Goal: Task Accomplishment & Management: Use online tool/utility

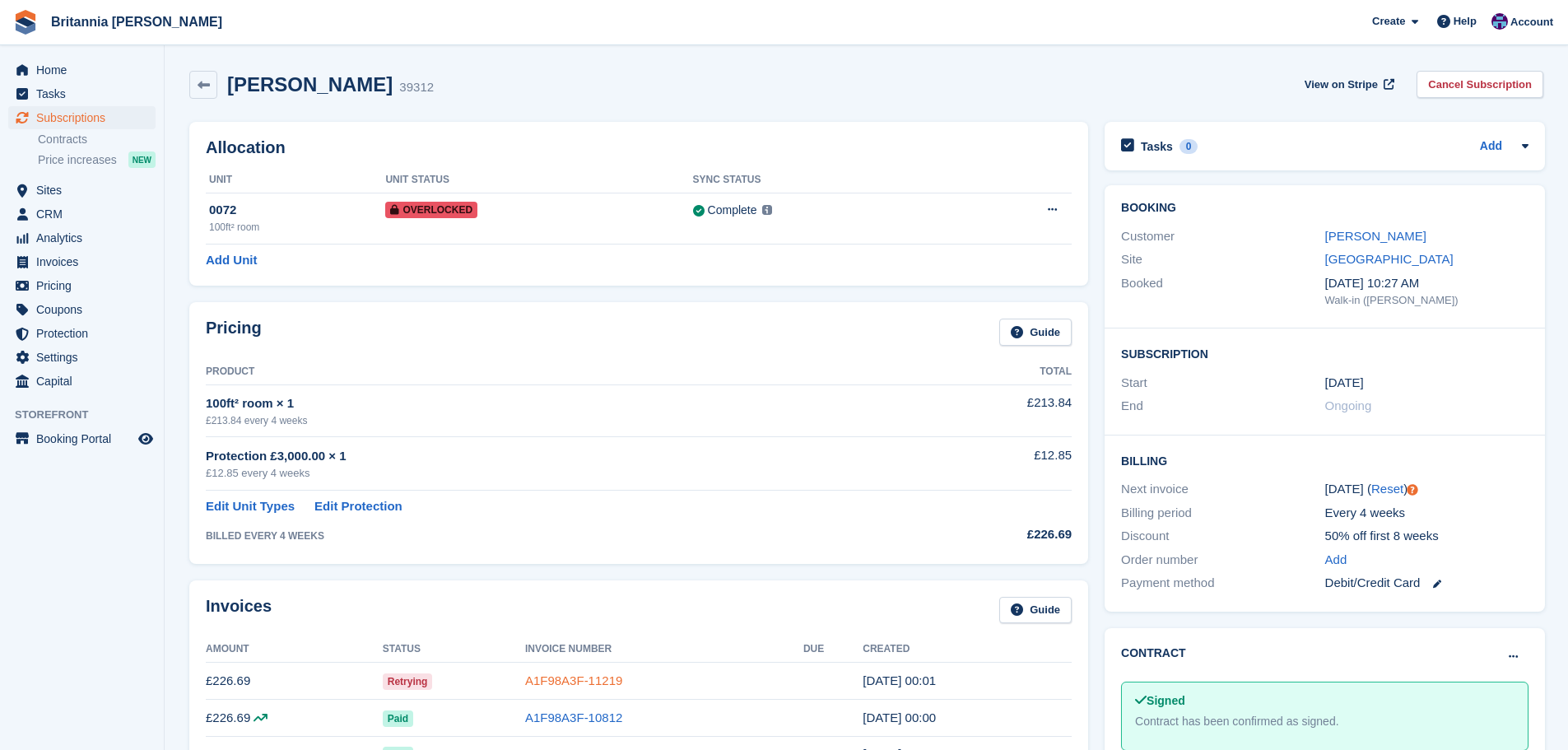
click at [555, 675] on link "A1F98A3F-11219" at bounding box center [573, 680] width 98 height 14
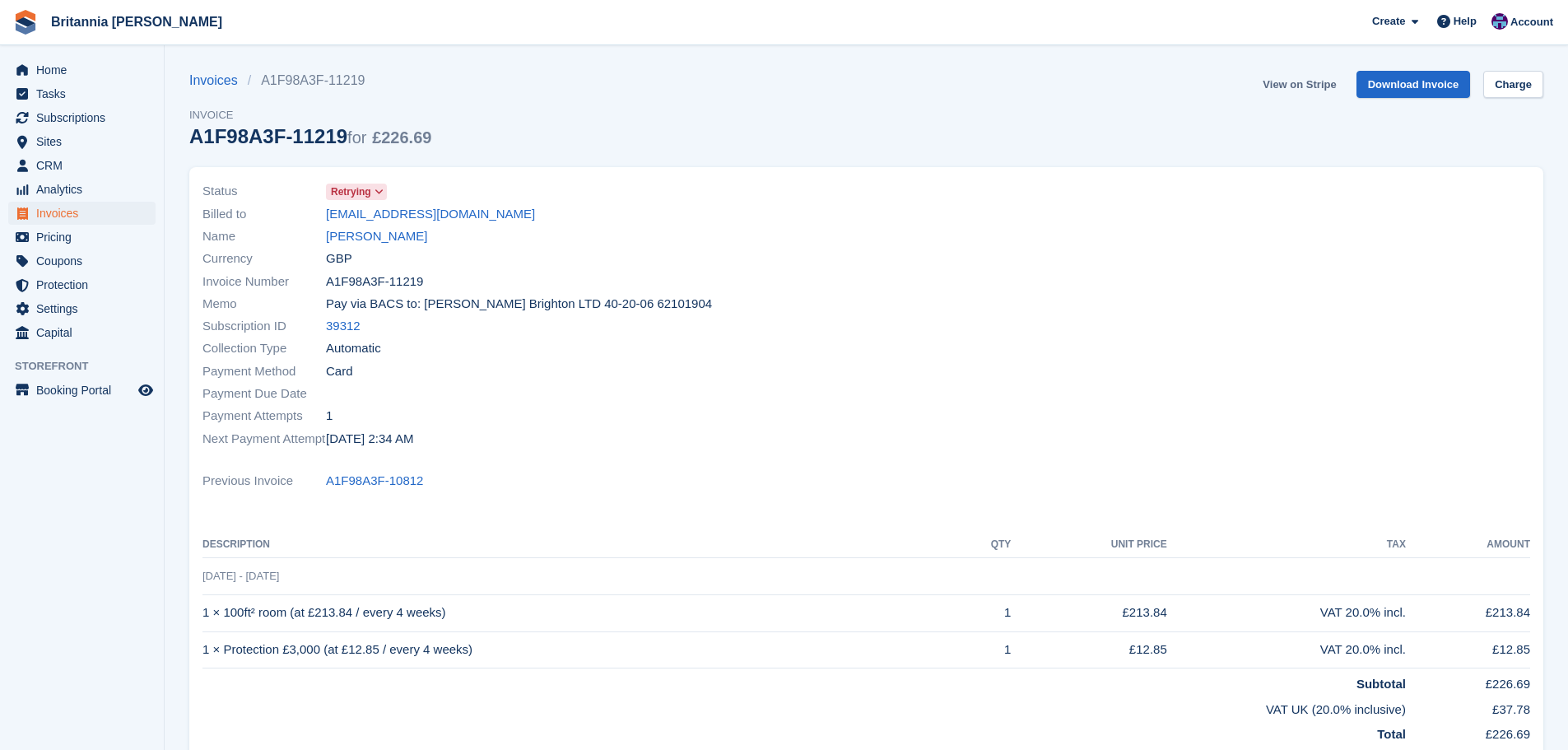
click at [1278, 82] on link "View on Stripe" at bounding box center [1299, 85] width 87 height 28
click at [1304, 88] on link "View on Stripe" at bounding box center [1299, 85] width 87 height 28
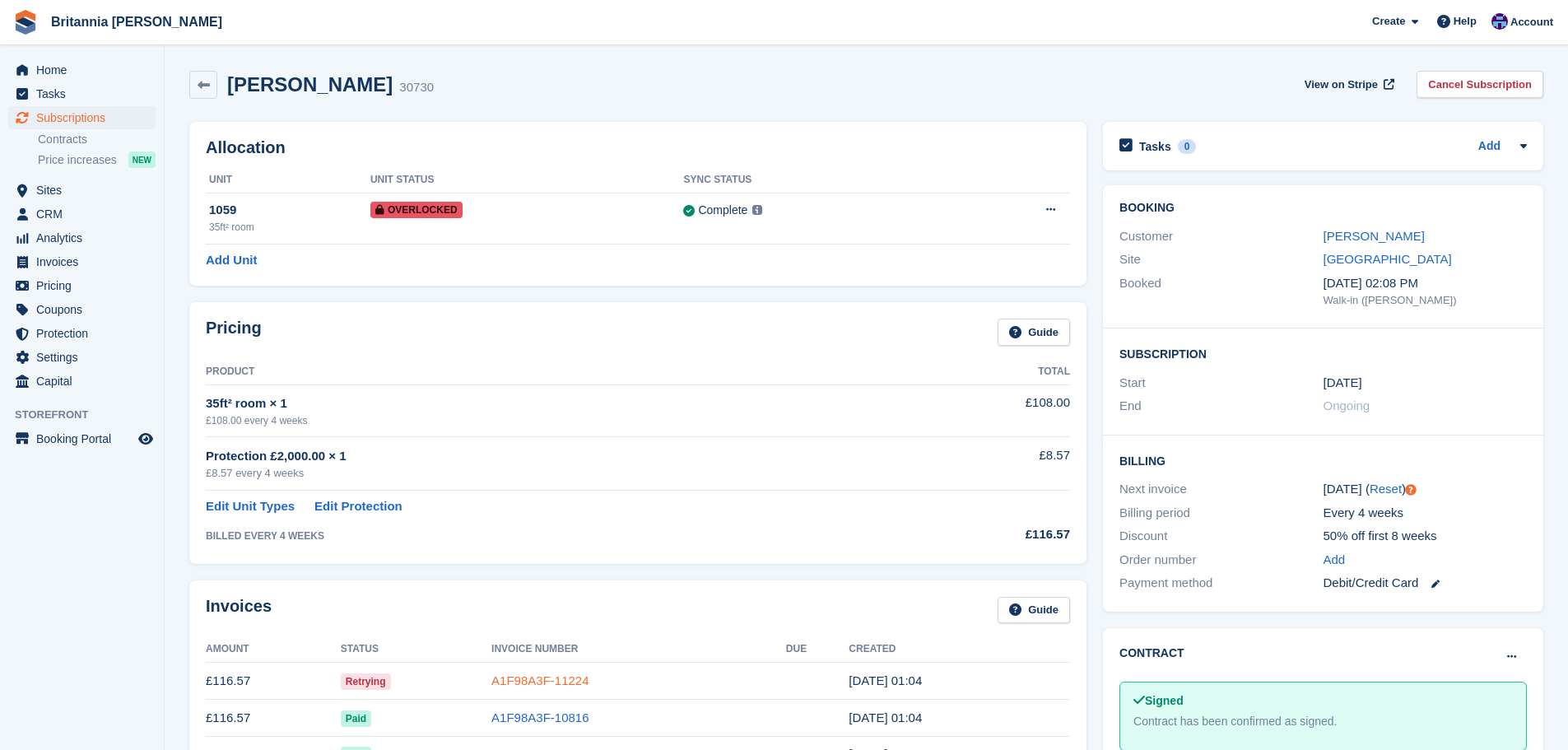
click at [538, 684] on link "A1F98A3F-11224" at bounding box center [540, 680] width 98 height 14
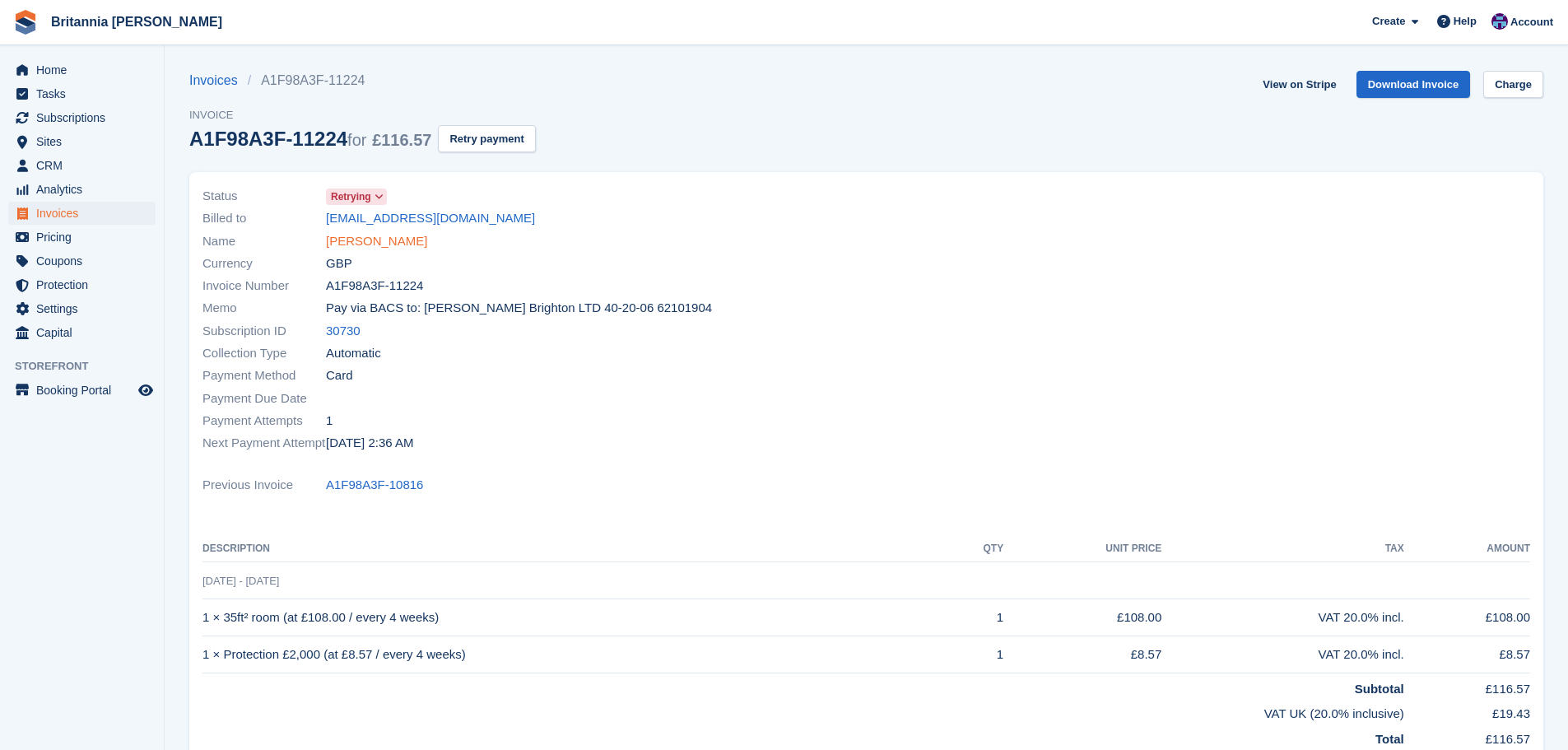
click at [412, 245] on link "Andrew Roy James" at bounding box center [376, 241] width 101 height 19
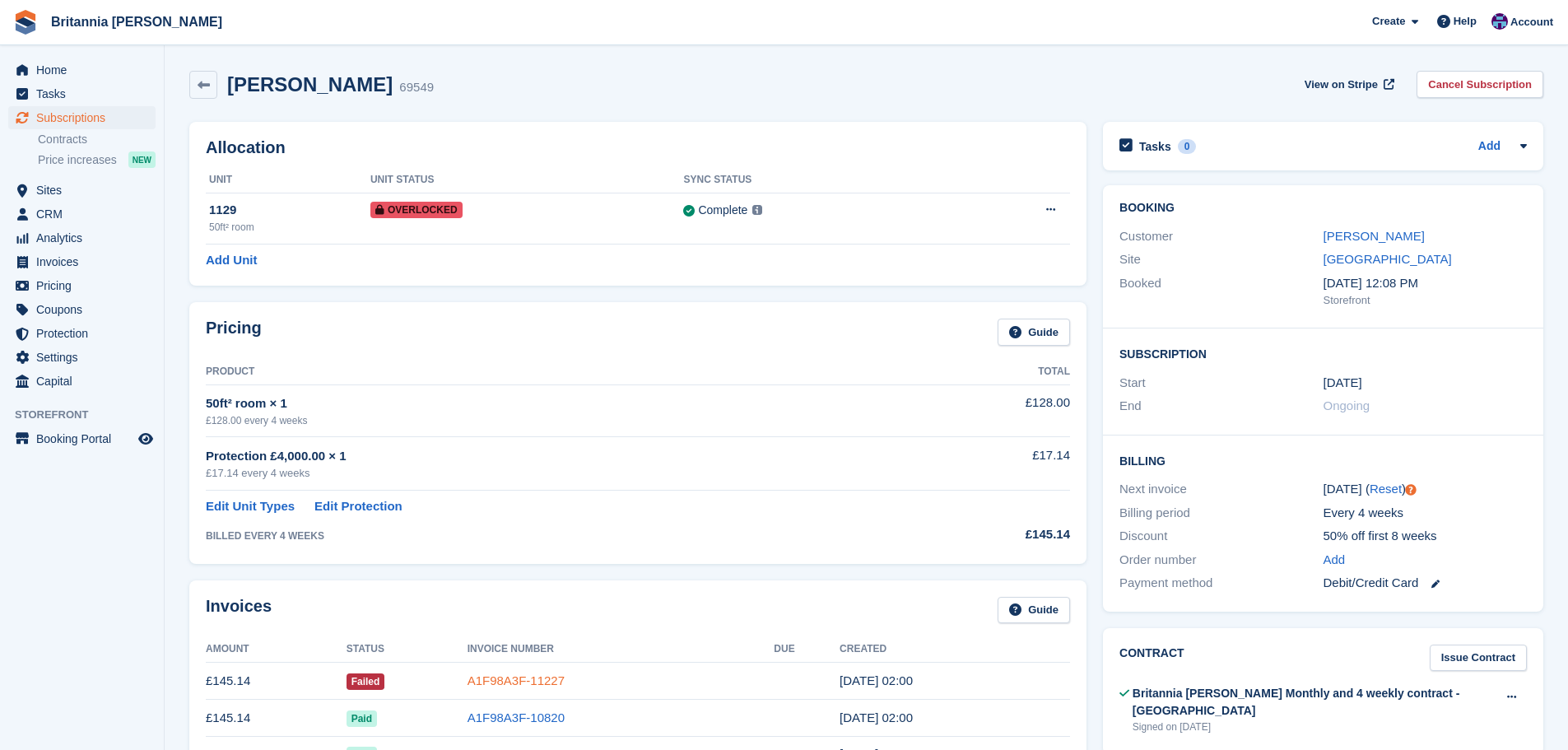
click at [539, 682] on link "A1F98A3F-11227" at bounding box center [516, 680] width 98 height 14
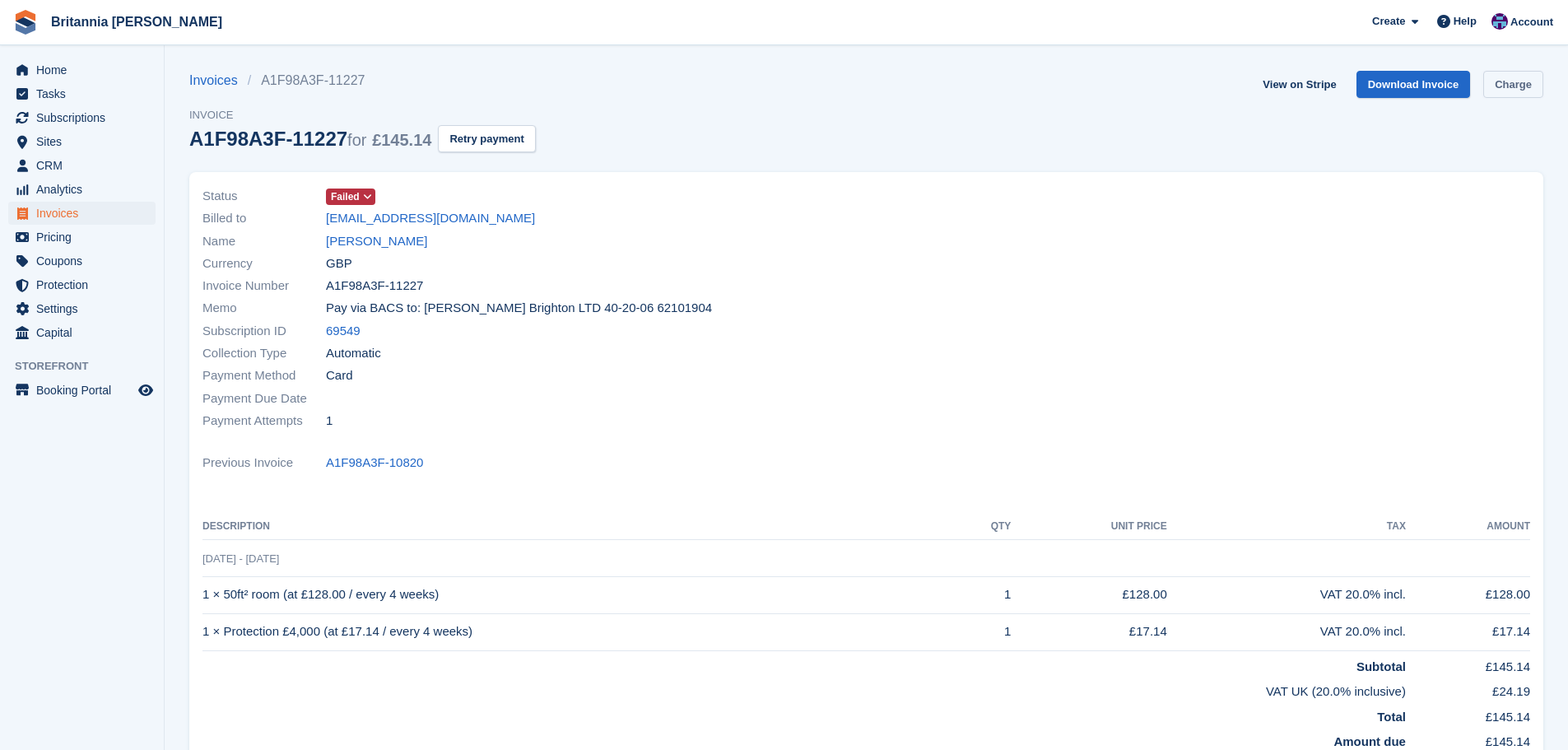
click at [1506, 86] on link "Charge" at bounding box center [1513, 85] width 60 height 28
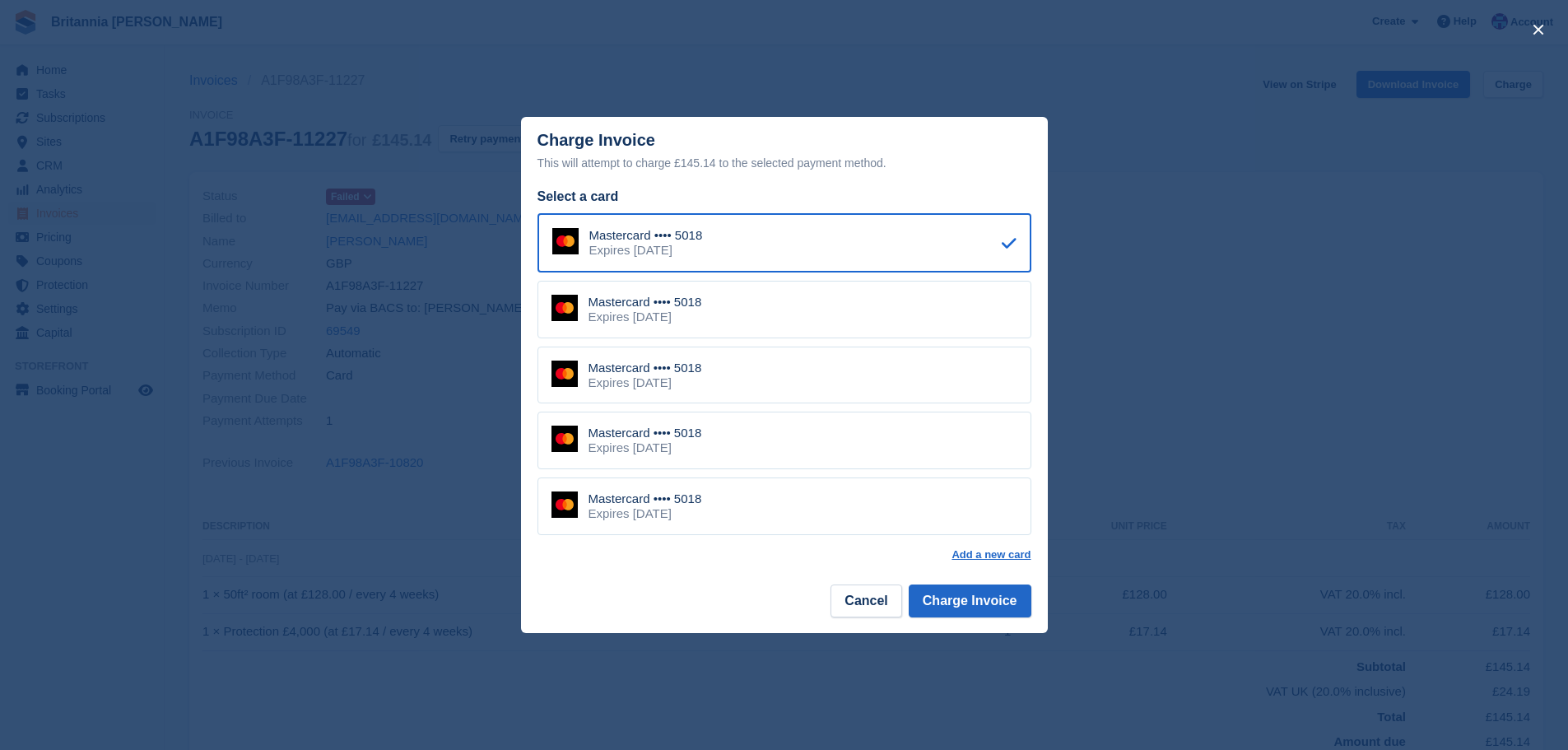
click at [774, 434] on div "Mastercard •••• 5018 Expires [DATE]" at bounding box center [784, 441] width 493 height 57
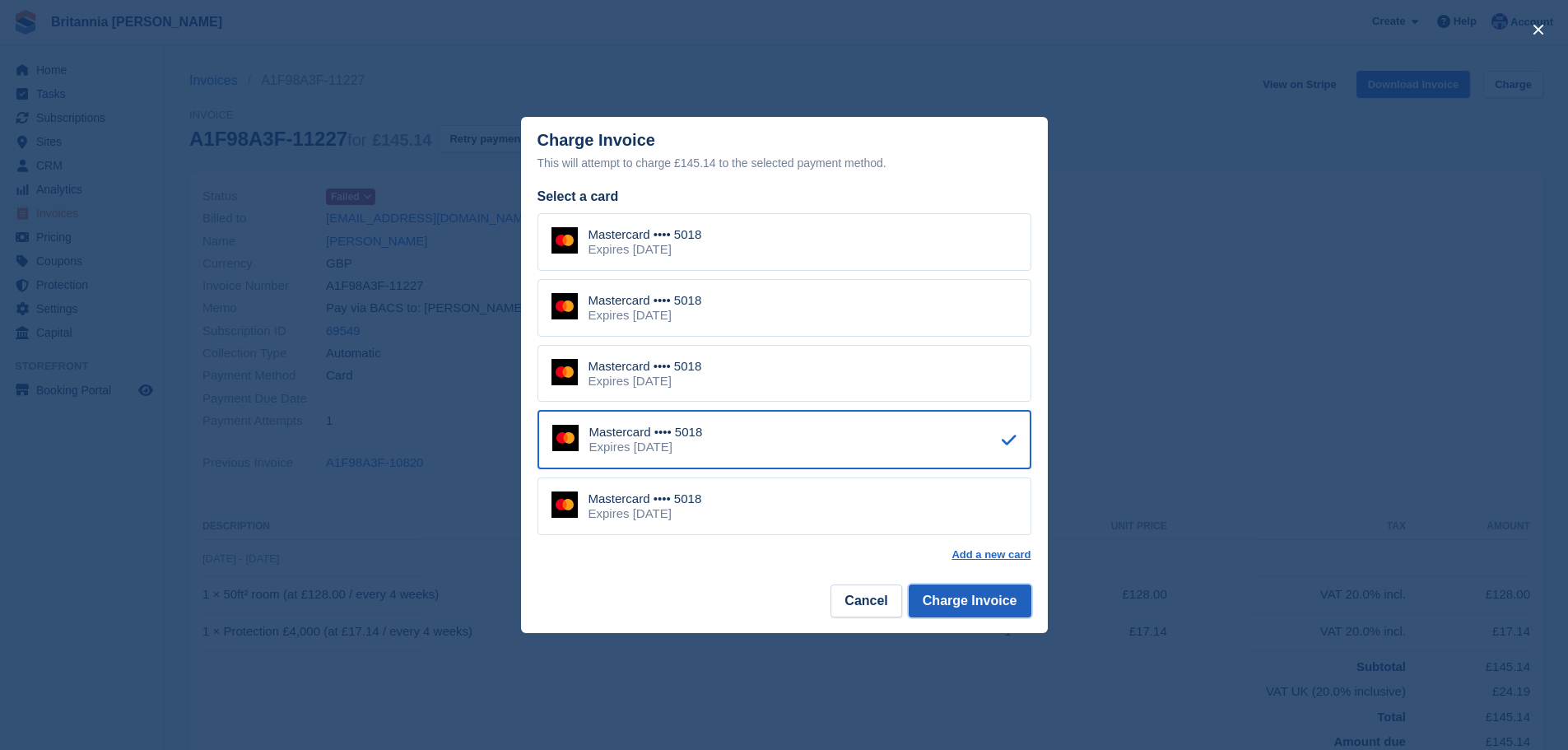
click at [967, 594] on button "Charge Invoice" at bounding box center [969, 600] width 122 height 33
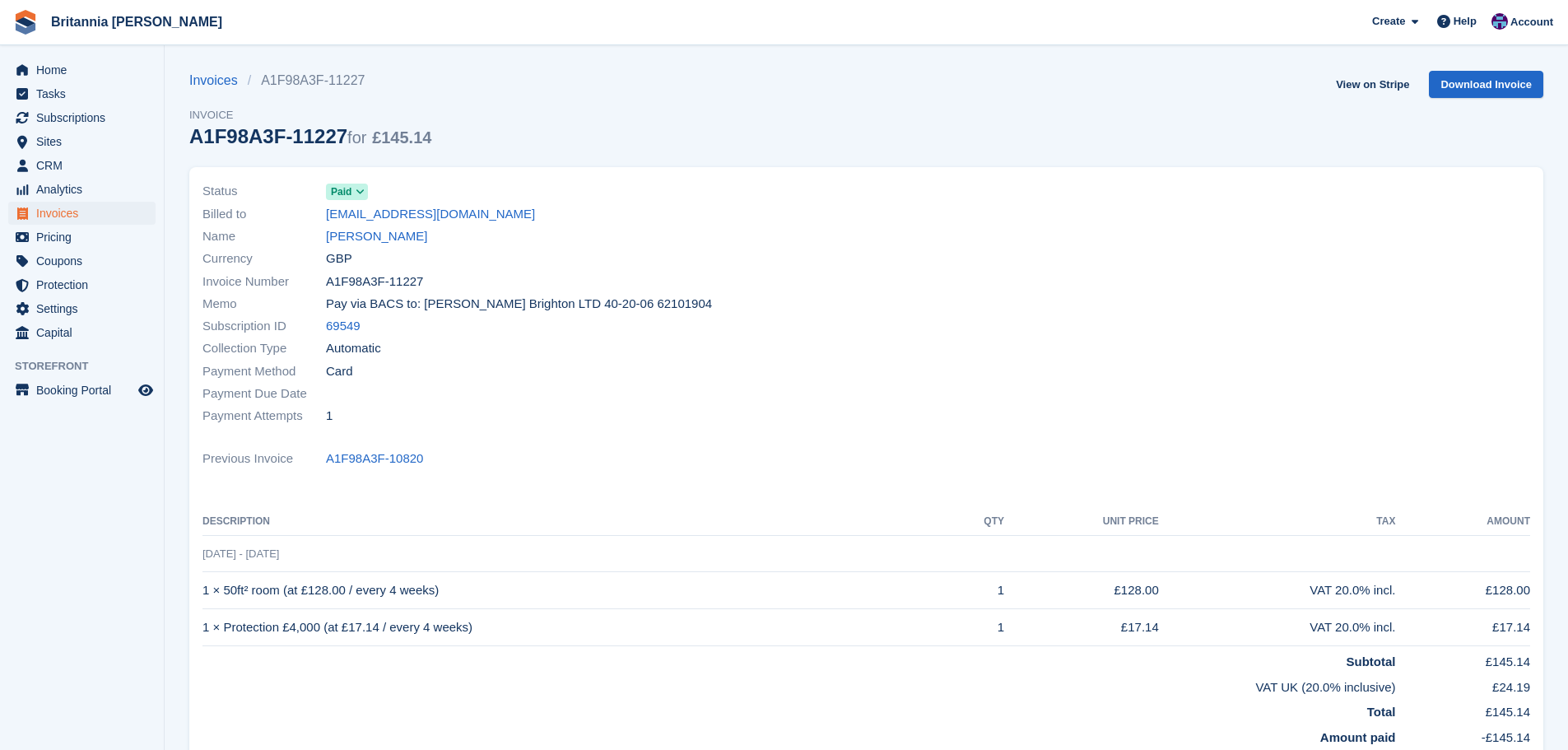
click at [870, 441] on div "Status Paid Billed to [EMAIL_ADDRESS][DOMAIN_NAME] Name [PERSON_NAME] Currency …" at bounding box center [866, 478] width 1353 height 622
click at [1083, 520] on th "Unit Price" at bounding box center [1080, 521] width 155 height 27
drag, startPoint x: 1529, startPoint y: 519, endPoint x: 199, endPoint y: 188, distance: 1370.6
click at [199, 188] on div "Status Paid Billed to [EMAIL_ADDRESS][DOMAIN_NAME] Name [PERSON_NAME] Currency …" at bounding box center [866, 478] width 1353 height 622
click at [600, 245] on div "Name [PERSON_NAME]" at bounding box center [530, 237] width 654 height 23
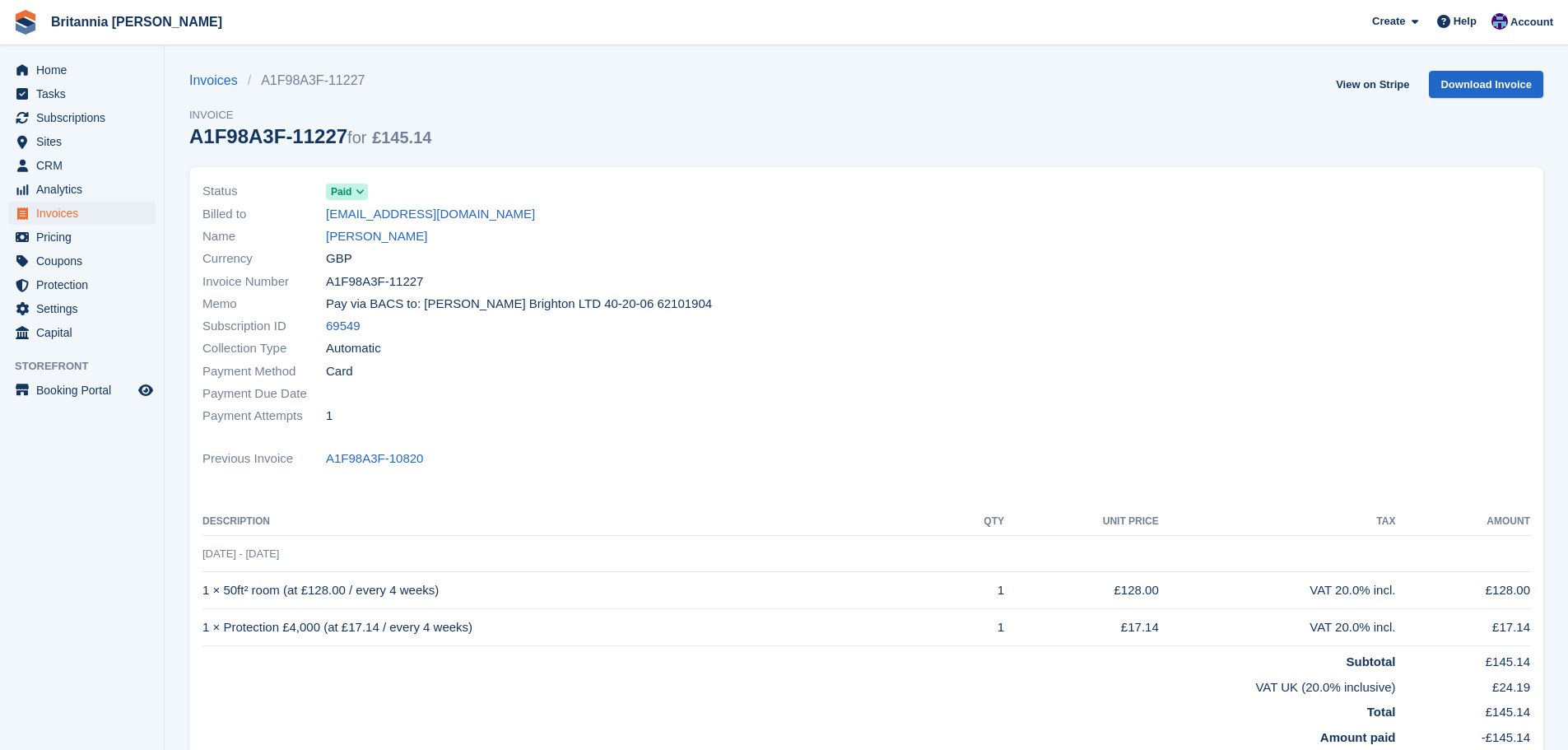
drag, startPoint x: 1534, startPoint y: 517, endPoint x: 191, endPoint y: 195, distance: 1381.1
click at [191, 195] on div "Status Paid Billed to [EMAIL_ADDRESS][DOMAIN_NAME] Name [PERSON_NAME] Currency …" at bounding box center [866, 478] width 1353 height 622
click at [1171, 393] on div at bounding box center [1204, 304] width 674 height 267
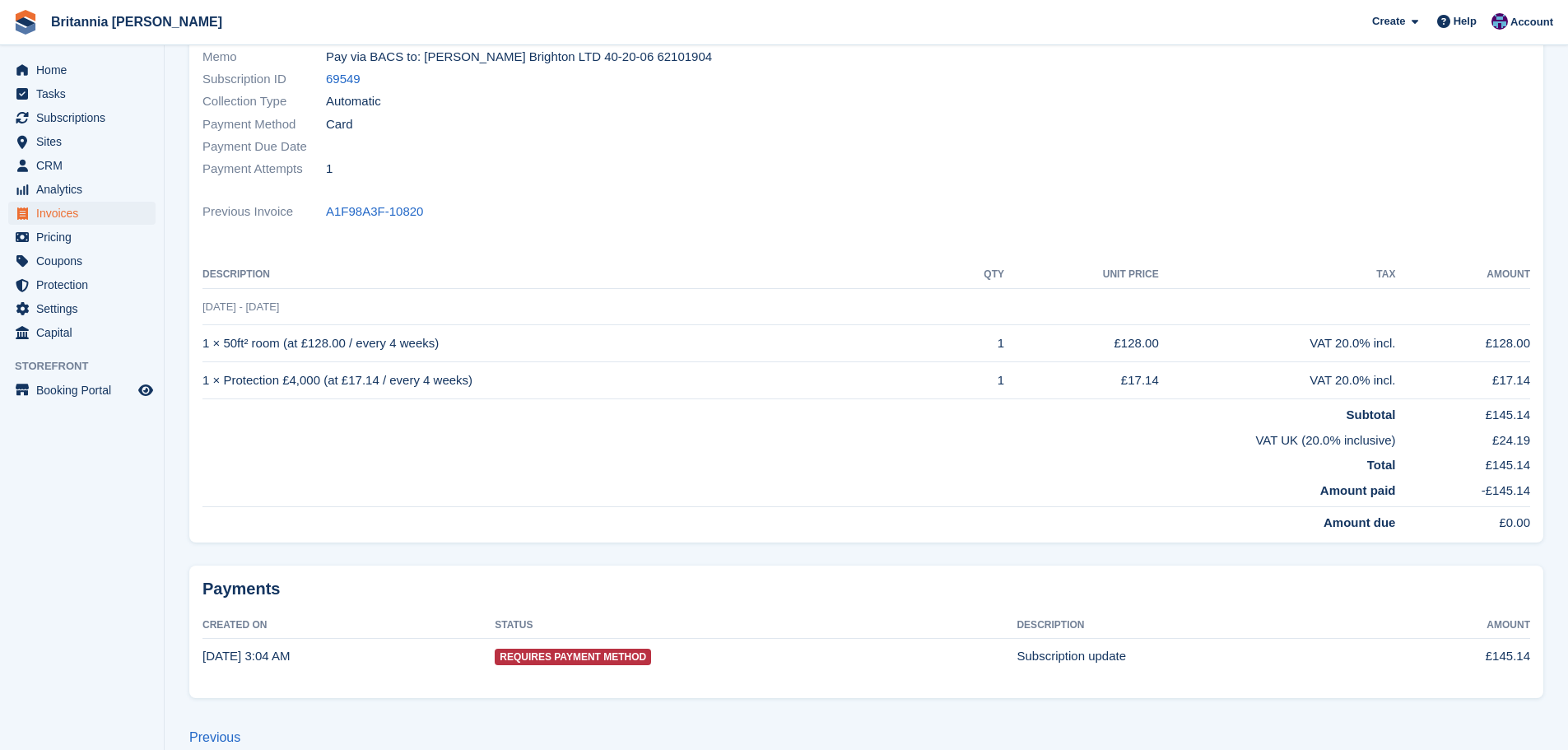
scroll to position [269, 0]
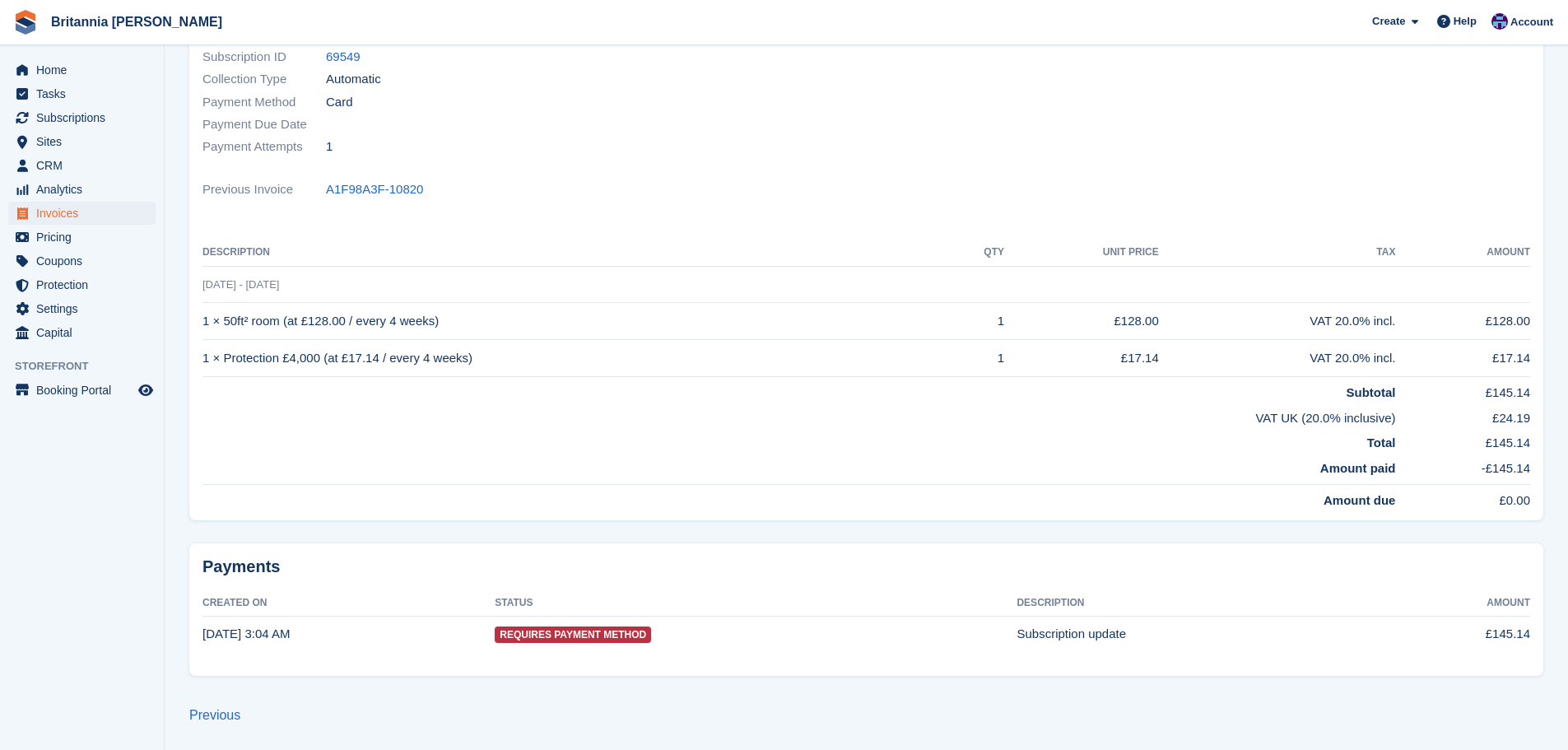
drag, startPoint x: 1535, startPoint y: 636, endPoint x: 177, endPoint y: 50, distance: 1479.0
click at [177, 50] on section "The invoice has been successfully charged Invoices A1F98A3F-11227 Invoice A1F98…" at bounding box center [866, 240] width 1404 height 1019
drag, startPoint x: 216, startPoint y: 198, endPoint x: 1533, endPoint y: 638, distance: 1388.6
click at [1531, 639] on section "The invoice has been successfully charged Invoices A1F98A3F-11227 Invoice A1F98…" at bounding box center [866, 240] width 1404 height 1019
click at [1535, 634] on div "Payments Created On Status Description Amount [DATE] 3:04 AM Requires Payment M…" at bounding box center [866, 609] width 1353 height 133
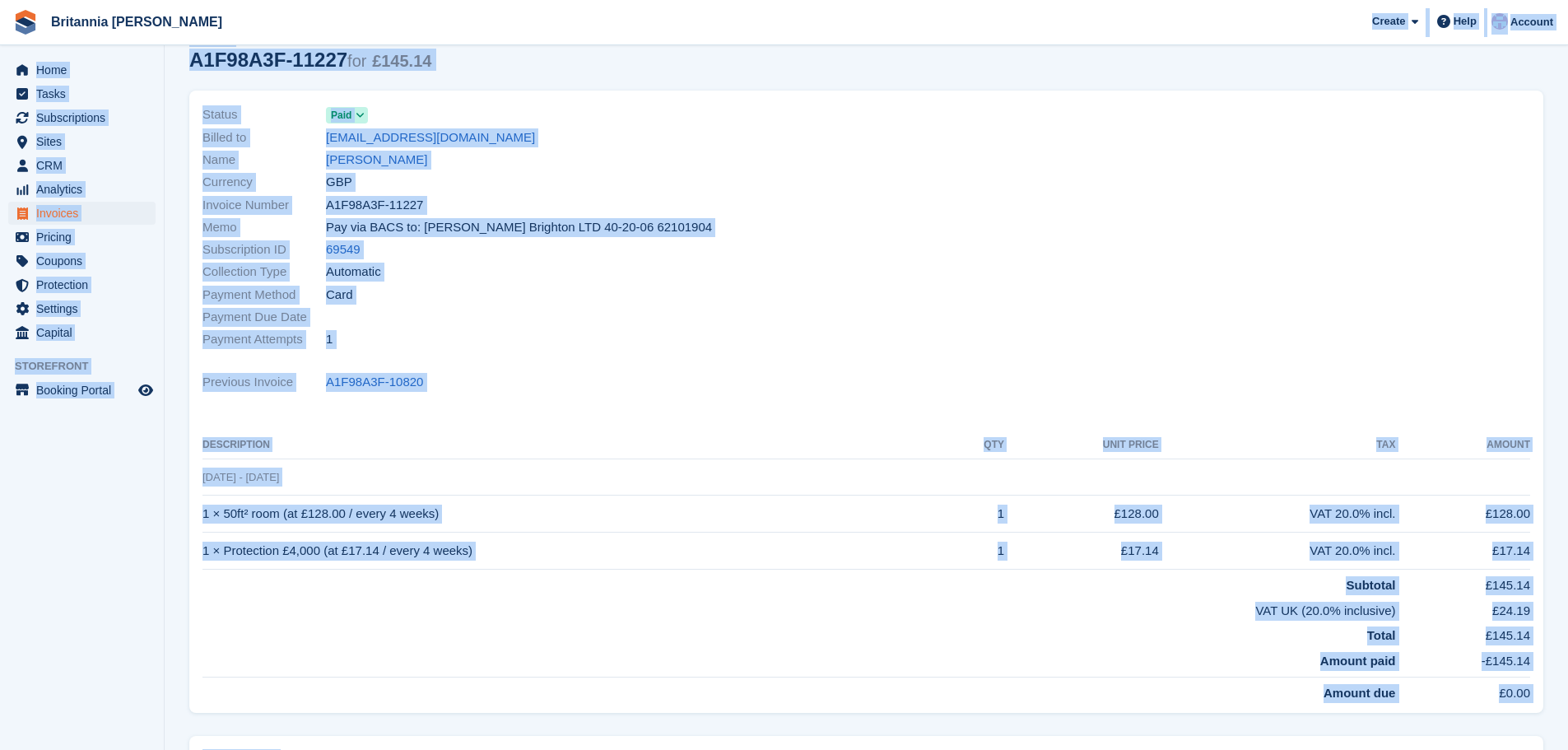
scroll to position [60, 0]
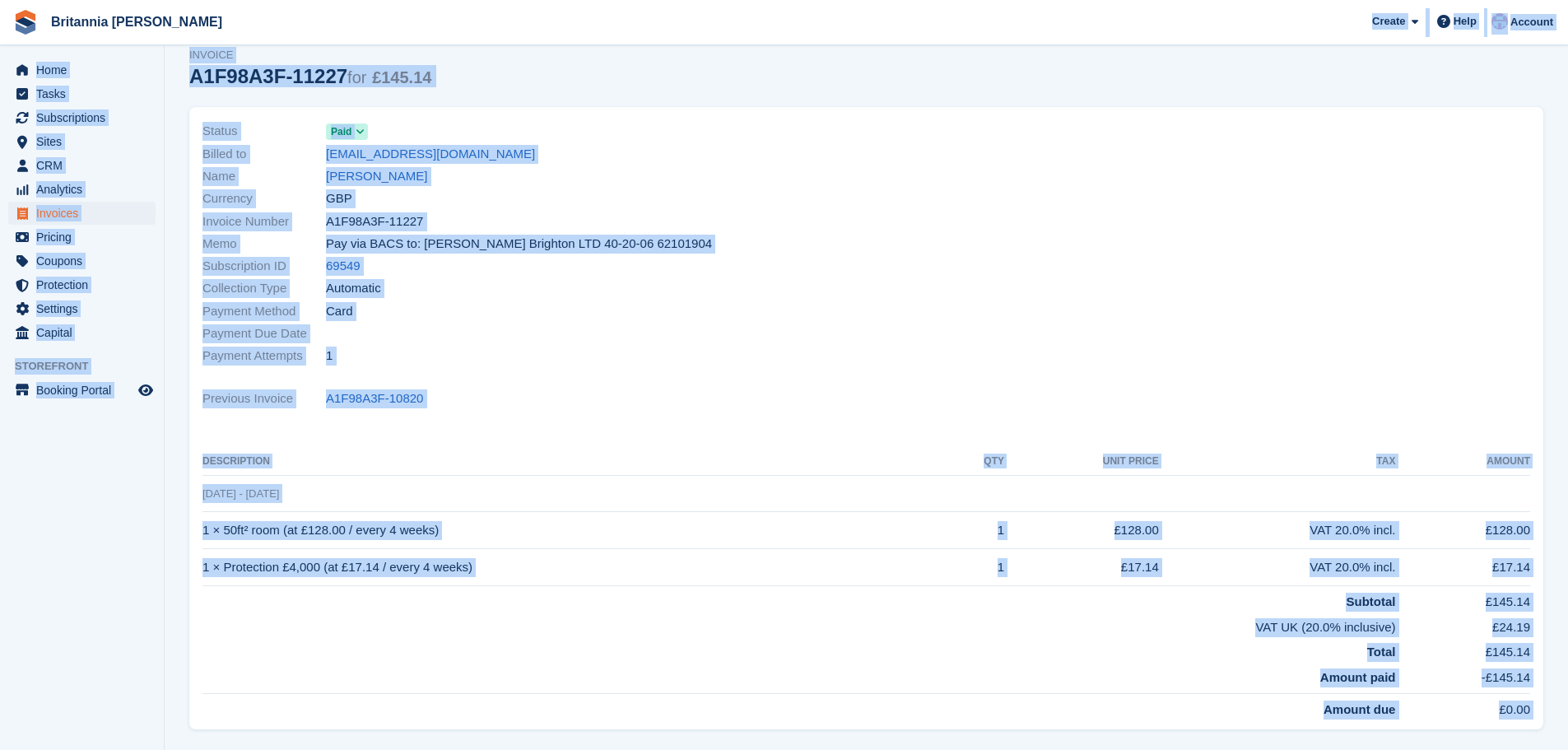
drag, startPoint x: 1532, startPoint y: 629, endPoint x: 196, endPoint y: 133, distance: 1425.1
click at [196, 133] on section "The invoice has been successfully charged Invoices A1F98A3F-11227 Invoice A1F98…" at bounding box center [866, 449] width 1404 height 1019
click at [406, 210] on div "Invoice Number A1F98A3F-11227" at bounding box center [530, 221] width 654 height 23
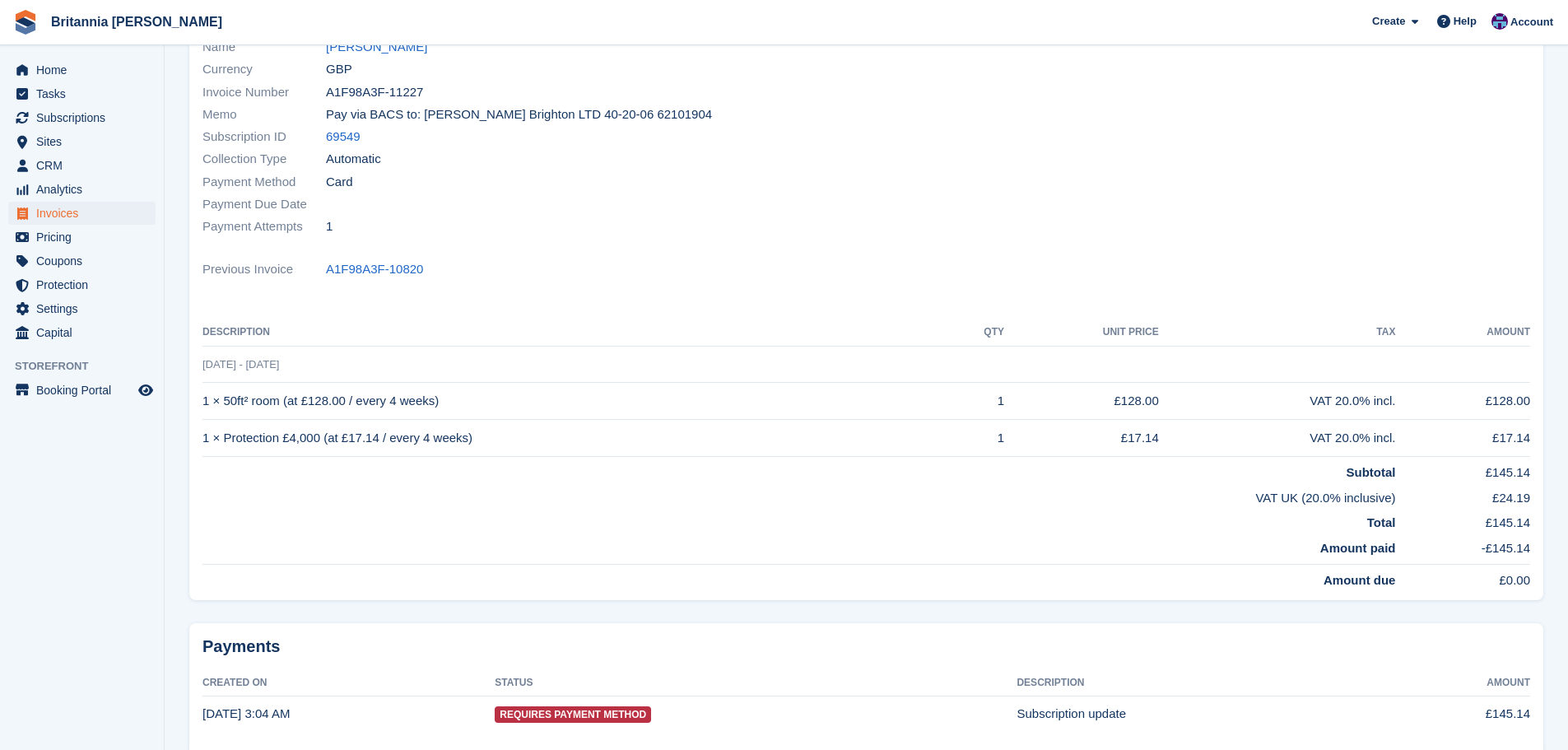
scroll to position [185, 0]
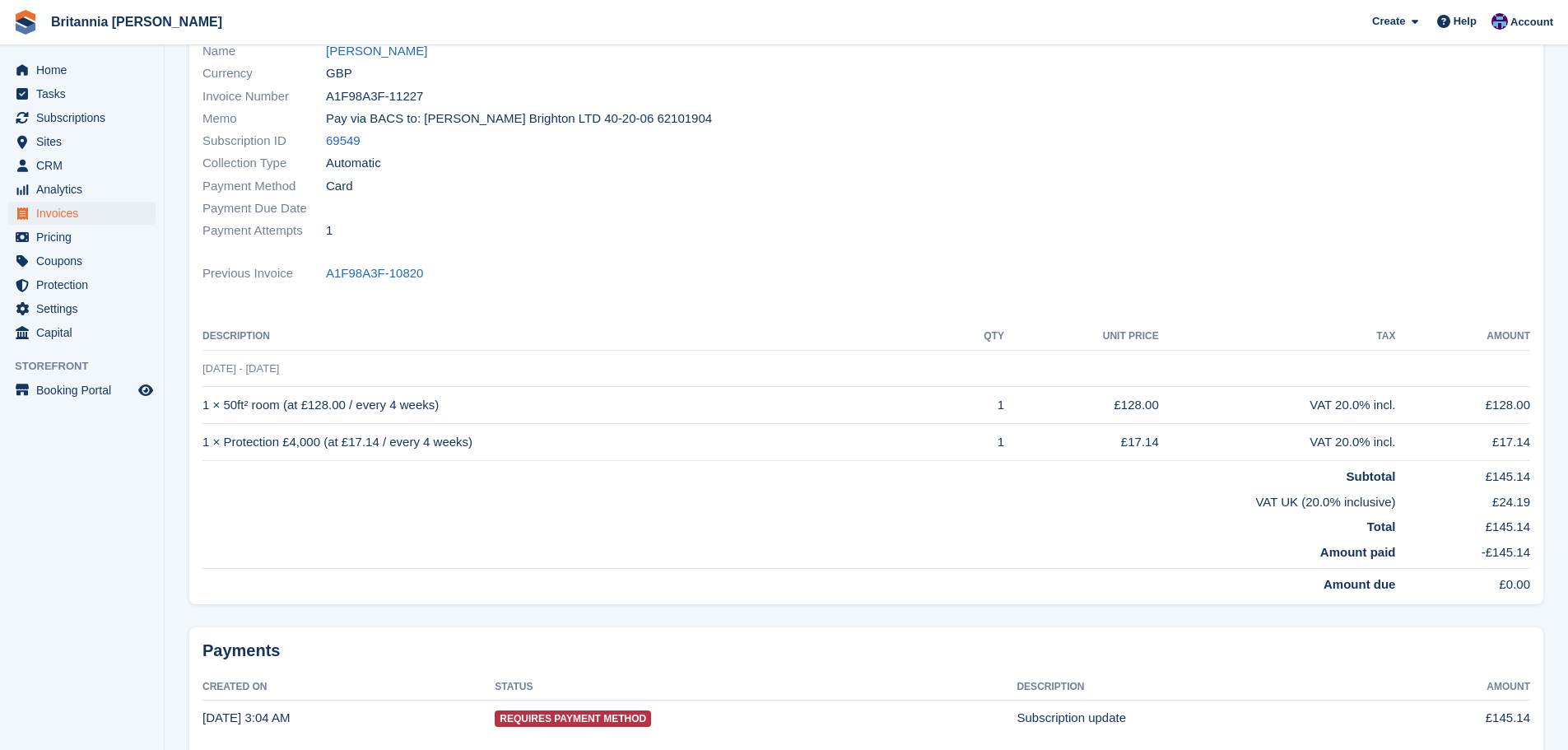
drag, startPoint x: 1535, startPoint y: 634, endPoint x: 302, endPoint y: 103, distance: 1342.5
click at [193, 55] on section "The invoice has been successfully charged Invoices A1F98A3F-11227 Invoice A1F98…" at bounding box center [866, 324] width 1404 height 1019
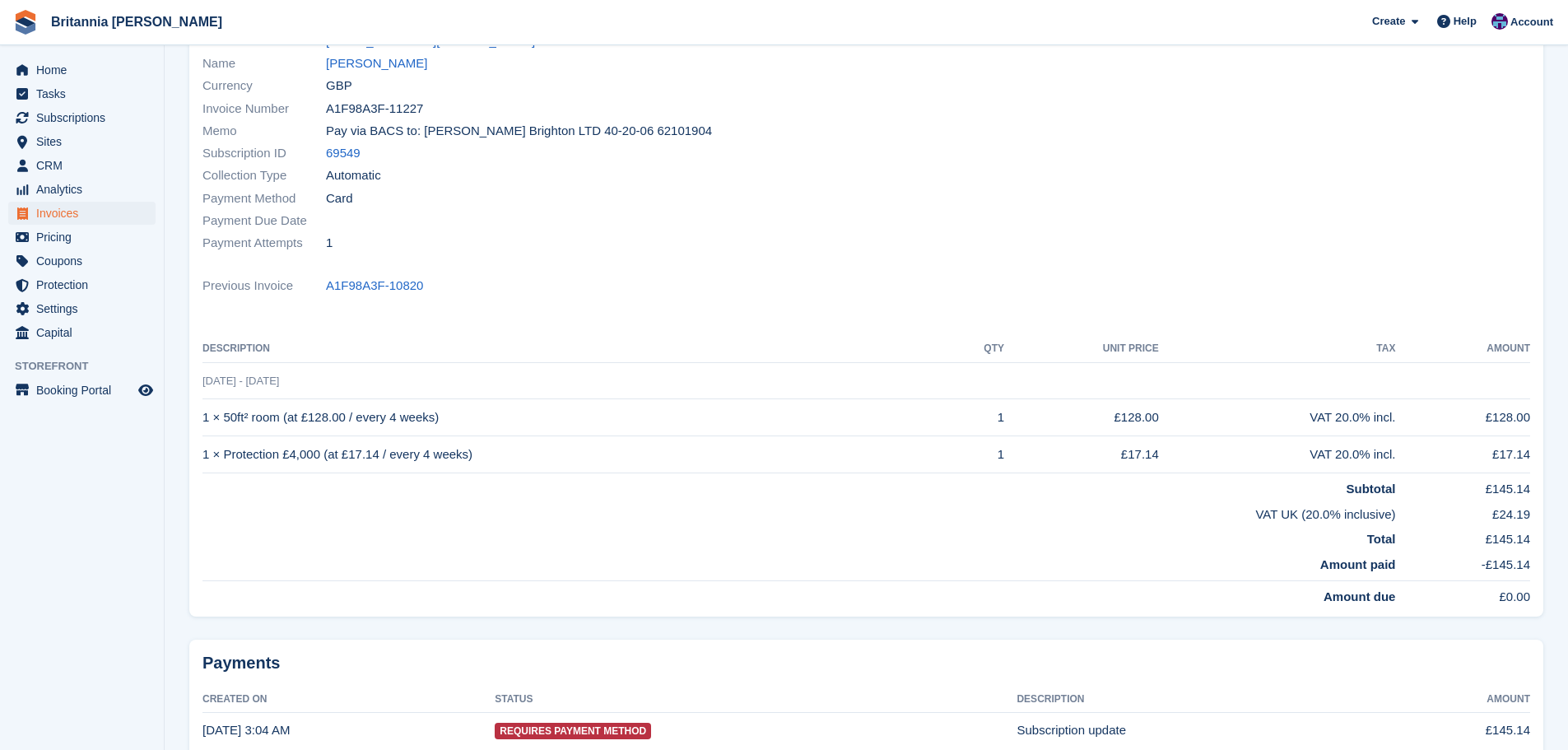
scroll to position [178, 0]
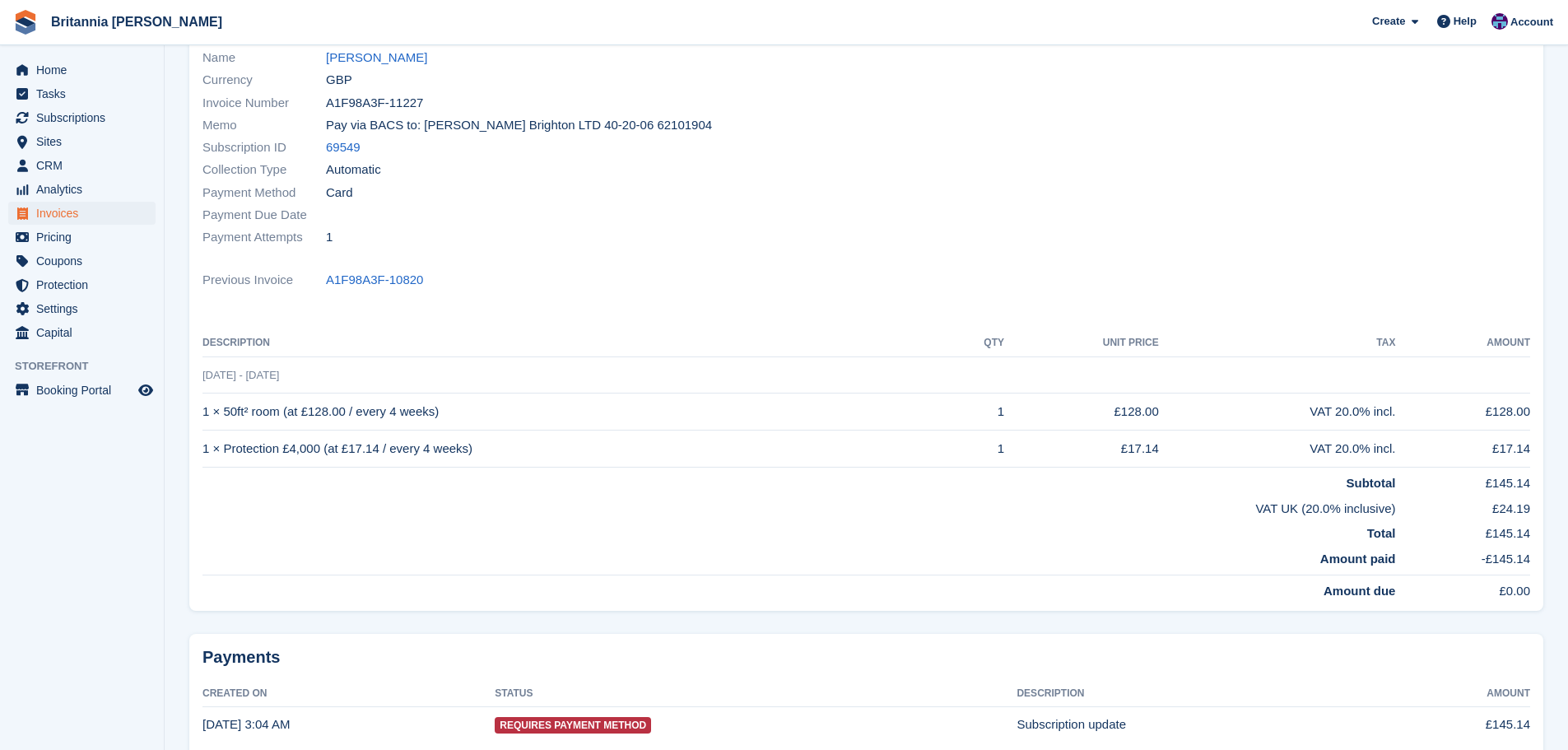
drag, startPoint x: 205, startPoint y: 190, endPoint x: 1533, endPoint y: 716, distance: 1428.4
click at [1533, 716] on section "The invoice has been successfully charged Invoices A1F98A3F-11227 Invoice A1F98…" at bounding box center [866, 331] width 1404 height 1019
click at [1187, 213] on div at bounding box center [1204, 125] width 674 height 267
drag, startPoint x: 1535, startPoint y: 340, endPoint x: 816, endPoint y: 310, distance: 719.6
click at [818, 314] on div "Status Paid Billed to [EMAIL_ADDRESS][DOMAIN_NAME] Name [PERSON_NAME] Currency …" at bounding box center [866, 299] width 1353 height 622
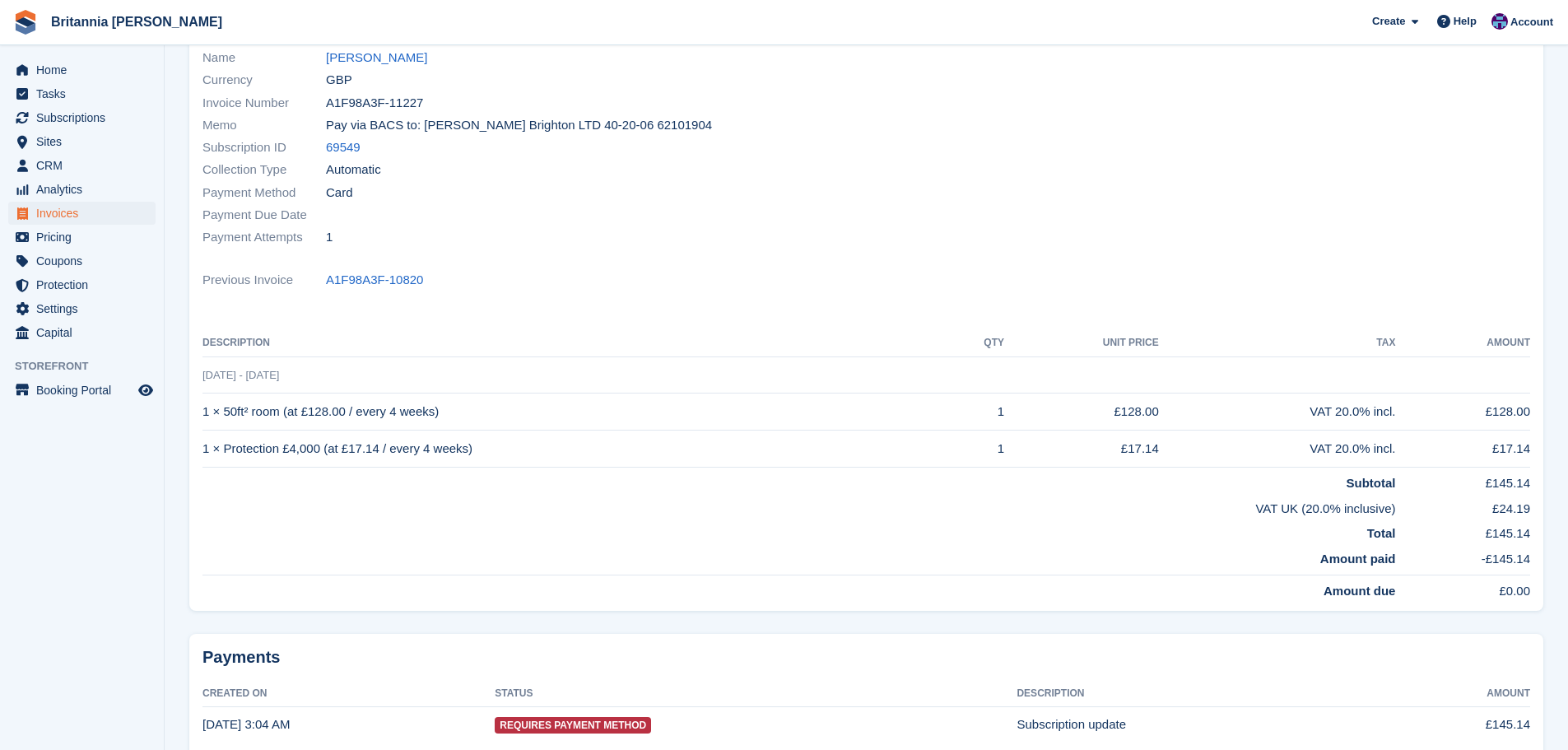
click at [816, 309] on div "Status Paid Billed to [EMAIL_ADDRESS][DOMAIN_NAME] Name [PERSON_NAME] Currency …" at bounding box center [866, 299] width 1353 height 622
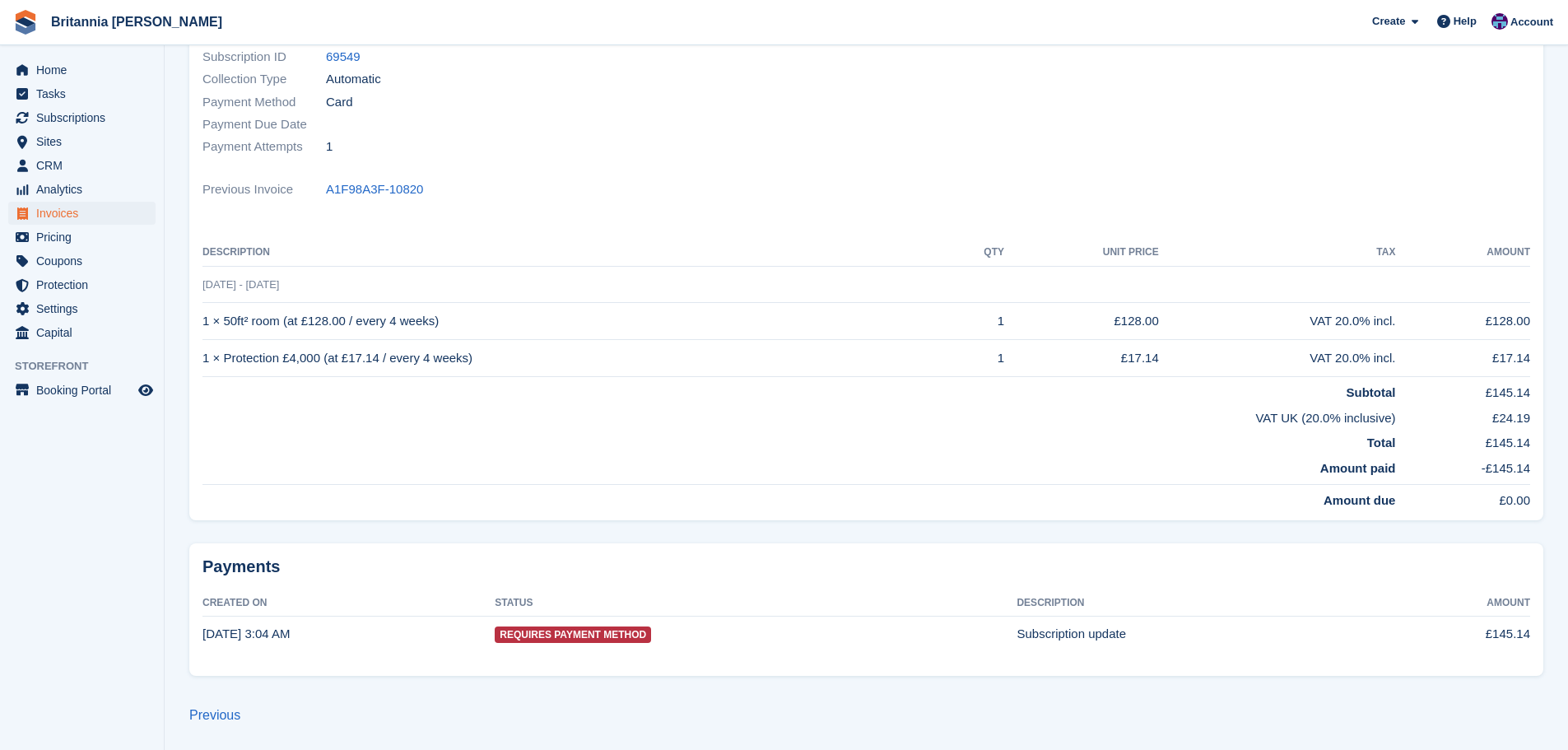
scroll to position [0, 0]
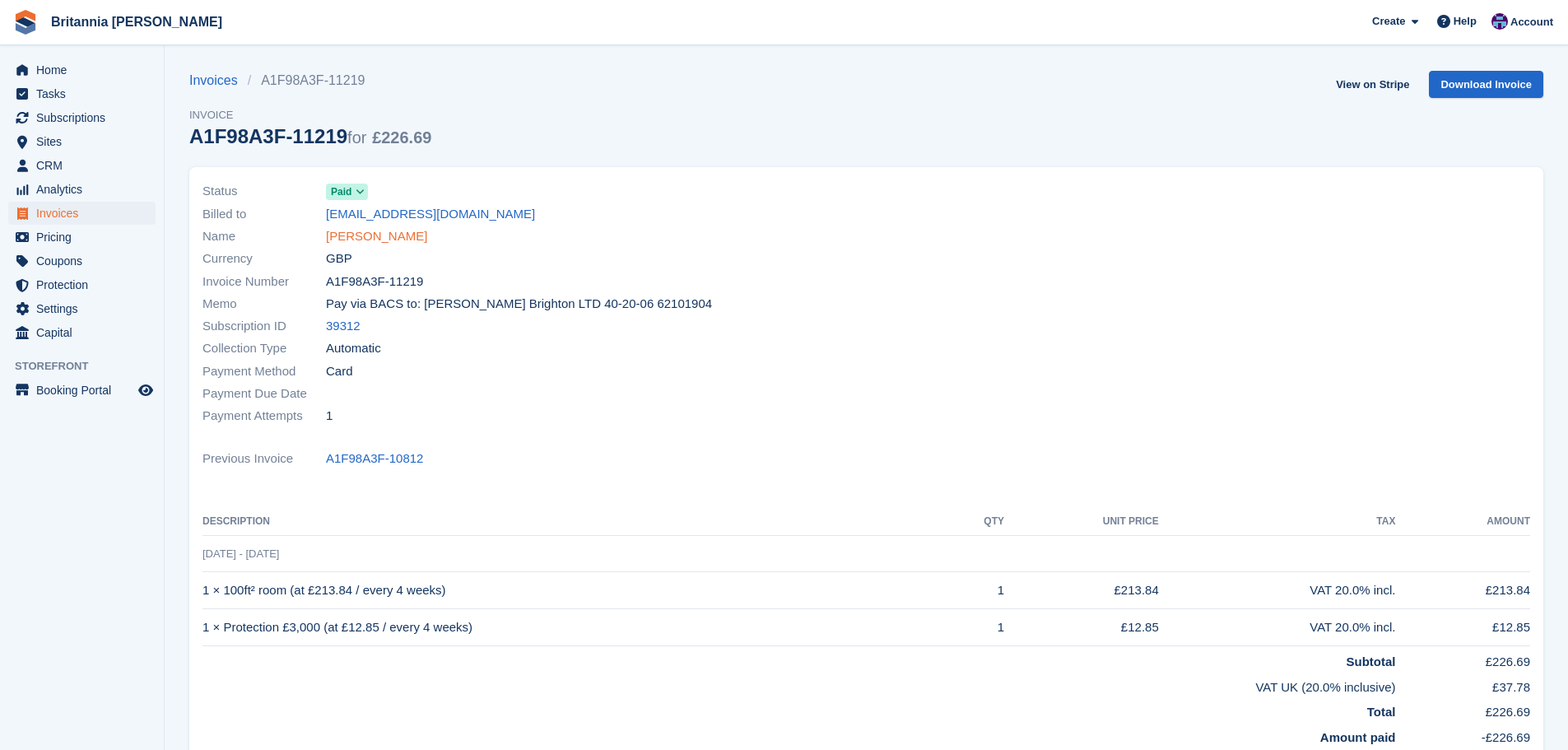
click at [374, 237] on link "Nick Evans" at bounding box center [376, 237] width 101 height 19
